Goal: Information Seeking & Learning: Check status

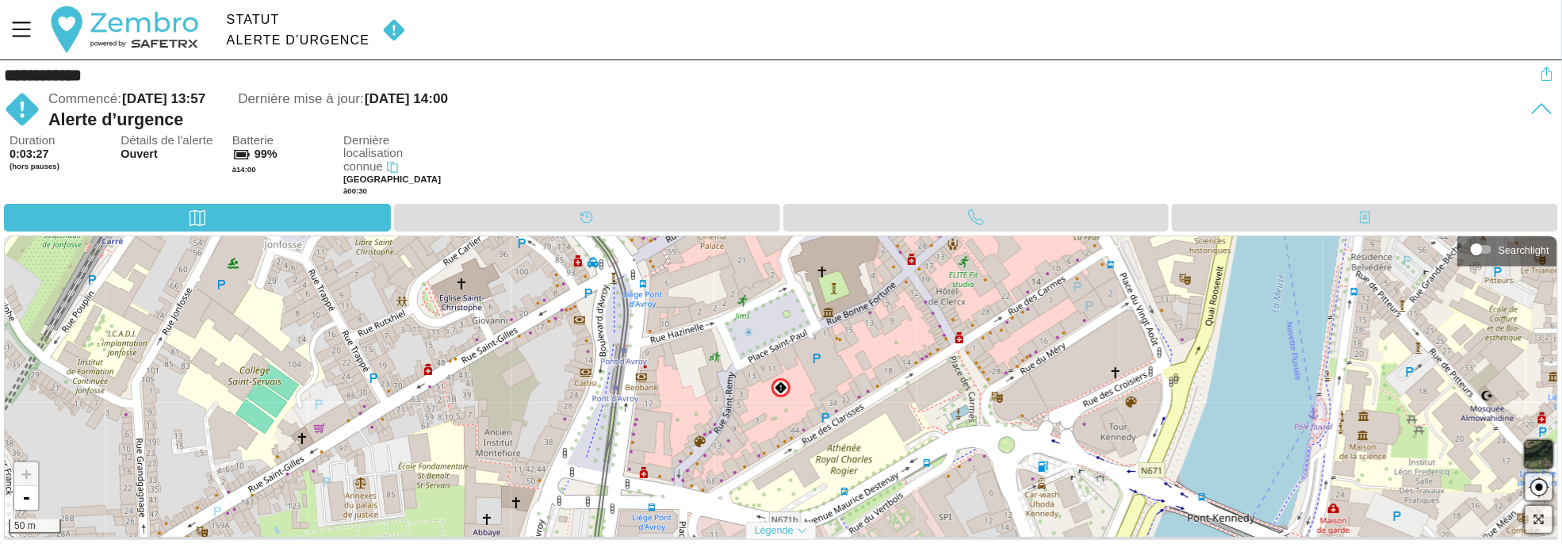
click at [262, 39] on div "Alerte d’urgence" at bounding box center [299, 40] width 144 height 14
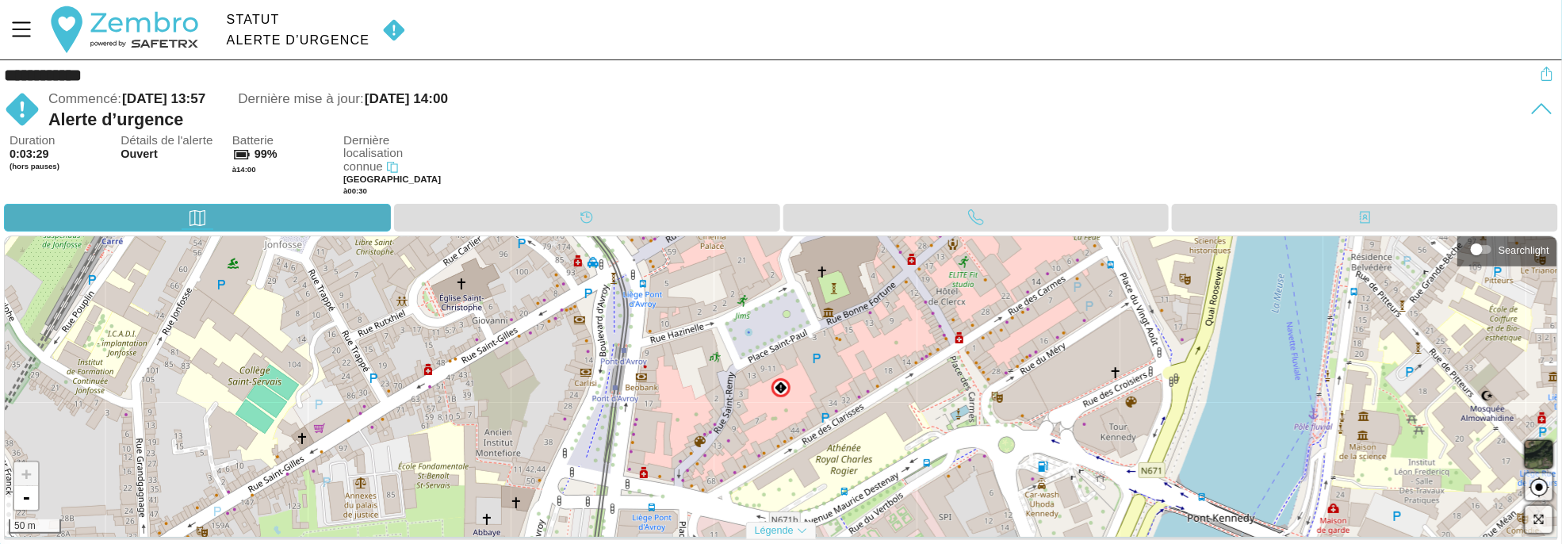
click at [226, 218] on div "Carte" at bounding box center [197, 218] width 387 height 28
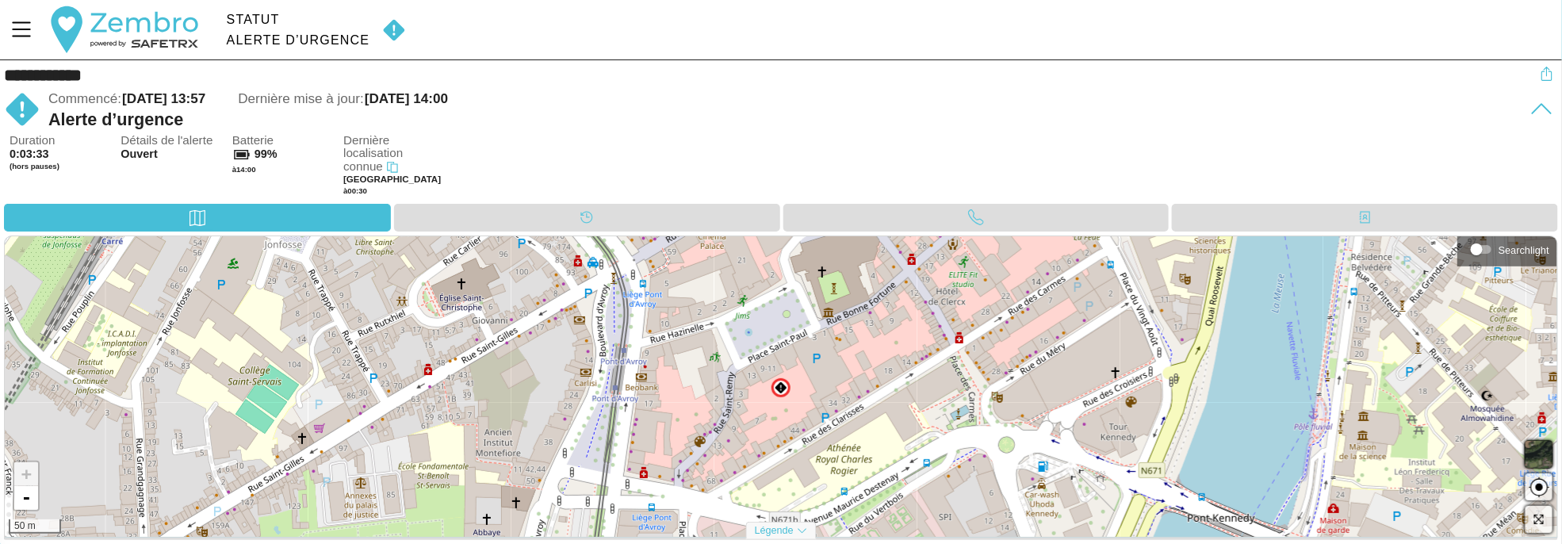
click at [233, 35] on div "Alerte d’urgence" at bounding box center [299, 40] width 144 height 14
click at [24, 103] on img at bounding box center [22, 109] width 36 height 36
click at [240, 19] on div "Statut" at bounding box center [299, 20] width 144 height 14
click at [25, 24] on icon "Menu" at bounding box center [21, 29] width 27 height 27
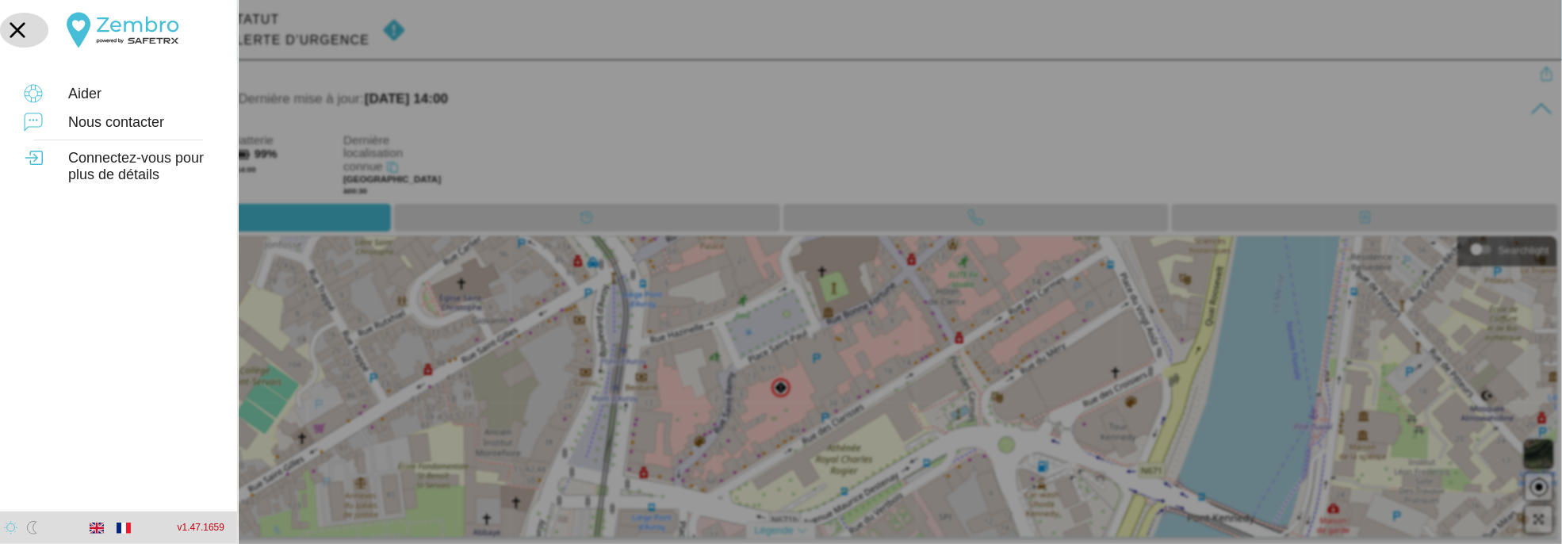
click at [13, 29] on icon "button" at bounding box center [17, 30] width 35 height 35
